Goal: Transaction & Acquisition: Purchase product/service

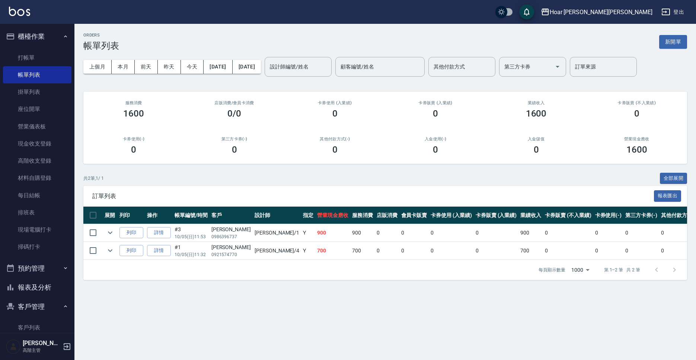
scroll to position [1, 0]
click at [31, 90] on link "掛單列表" at bounding box center [37, 91] width 69 height 17
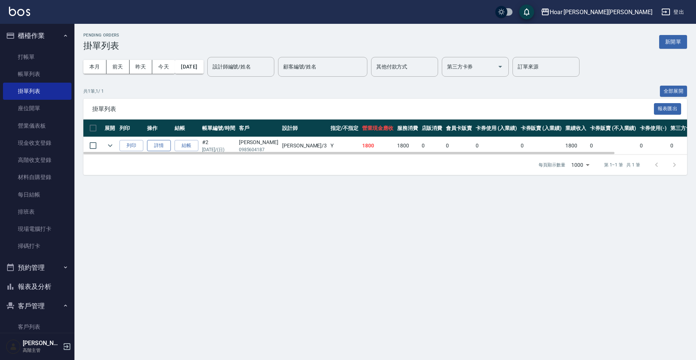
click at [165, 148] on link "詳情" at bounding box center [159, 146] width 24 height 12
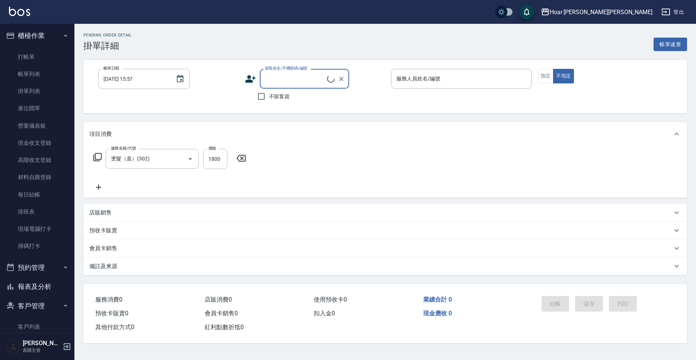
type input "[DATE] 11:52"
type input "Shami-3"
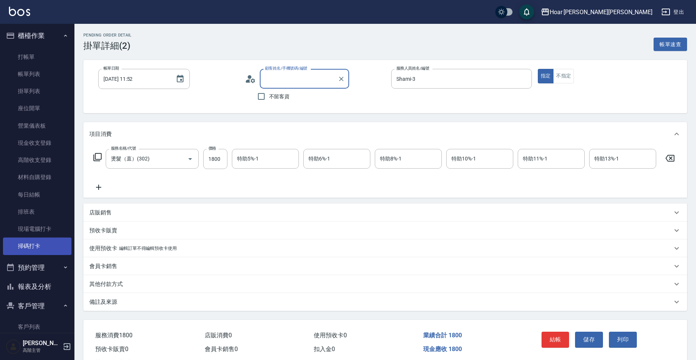
type input "[PERSON_NAME]/0985604187/"
click at [114, 275] on div "會員卡銷售" at bounding box center [385, 266] width 604 height 18
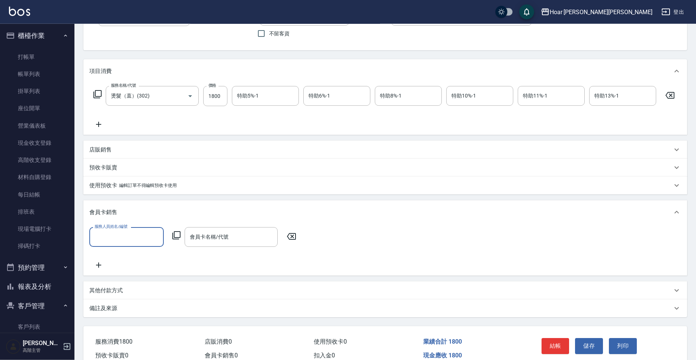
scroll to position [64, 0]
click at [112, 295] on div "其他付款方式" at bounding box center [385, 290] width 604 height 18
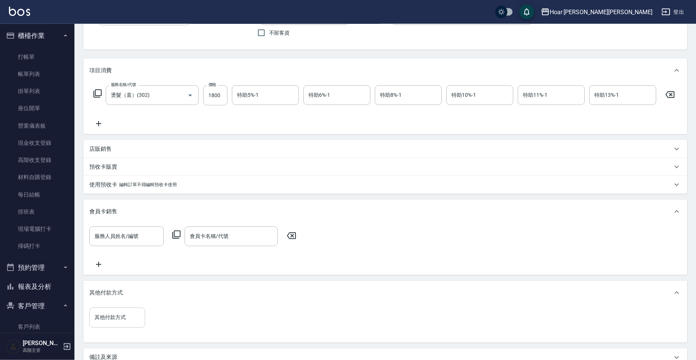
click at [130, 325] on div "其他付款方式" at bounding box center [117, 318] width 56 height 20
drag, startPoint x: 115, startPoint y: 281, endPoint x: 172, endPoint y: 283, distance: 57.0
click at [115, 281] on span "轉帳匯款" at bounding box center [117, 286] width 56 height 12
type input "轉帳匯款"
click at [172, 315] on input "0" at bounding box center [178, 318] width 56 height 20
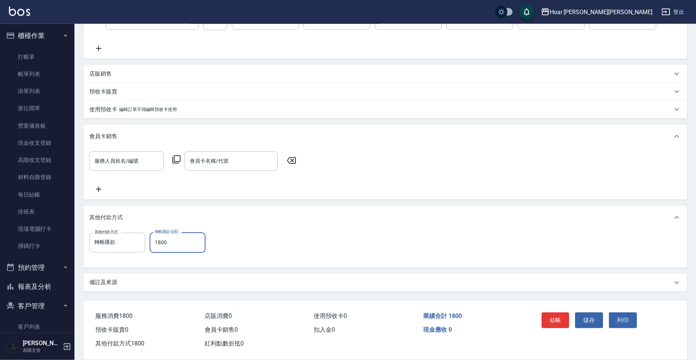
scroll to position [151, 0]
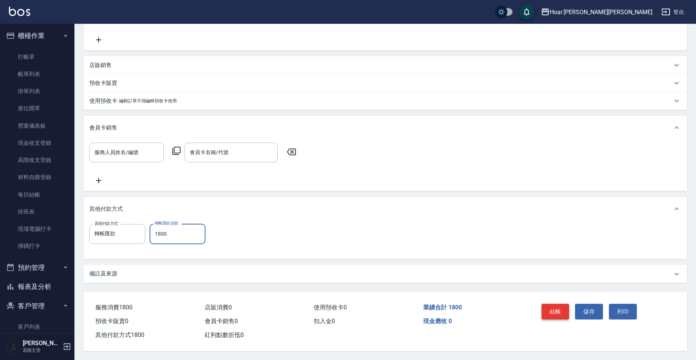
type input "1800"
click at [565, 308] on button "結帳" at bounding box center [556, 312] width 28 height 16
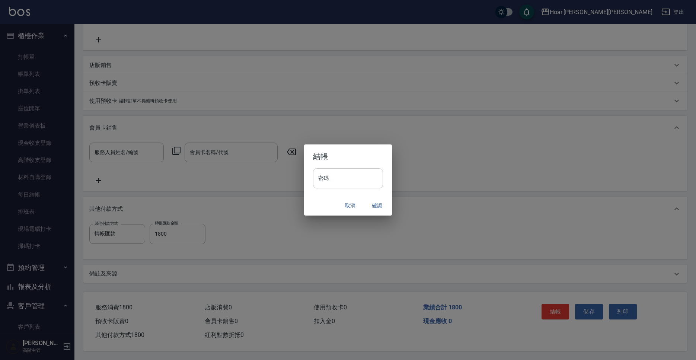
click at [353, 178] on input "密碼" at bounding box center [348, 178] width 70 height 20
type input "****"
click at [377, 206] on button "確認" at bounding box center [377, 206] width 24 height 14
click at [379, 206] on div "Pending Order detail 掛單詳細 (2) 帳單速查 帳單日期 [DATE] 11:52 帳單日期 顧客姓名/手機號碼/編號 [PERSON_…" at bounding box center [348, 106] width 696 height 507
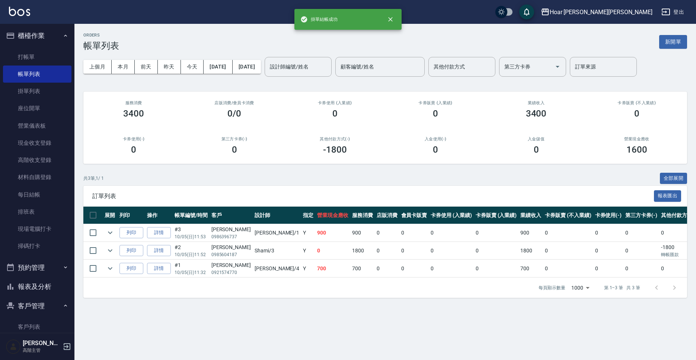
click at [284, 182] on div "共 3 筆, 1 / 1 全部展開" at bounding box center [385, 179] width 604 height 12
